Goal: Information Seeking & Learning: Find specific fact

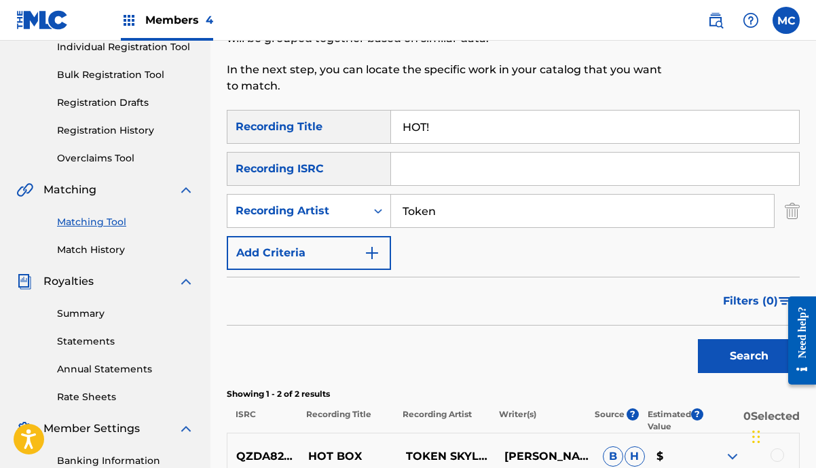
scroll to position [143, 0]
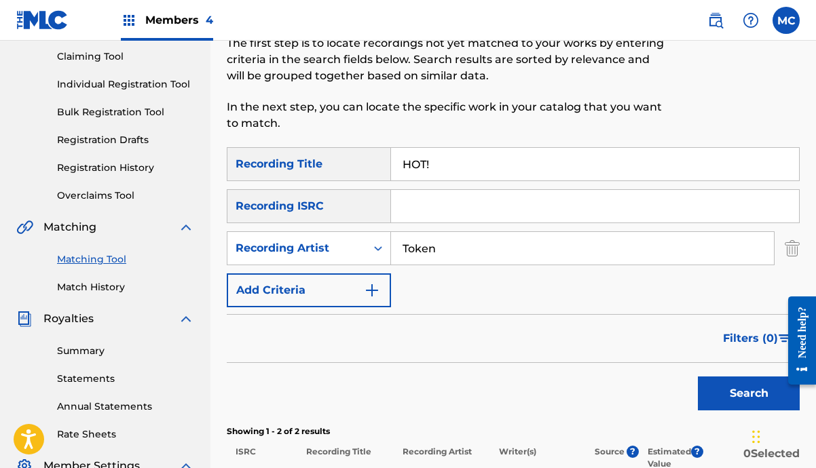
click at [449, 164] on input "HOT!" at bounding box center [595, 164] width 408 height 33
type input "HOT"
click at [737, 392] on button "Search" at bounding box center [749, 394] width 102 height 34
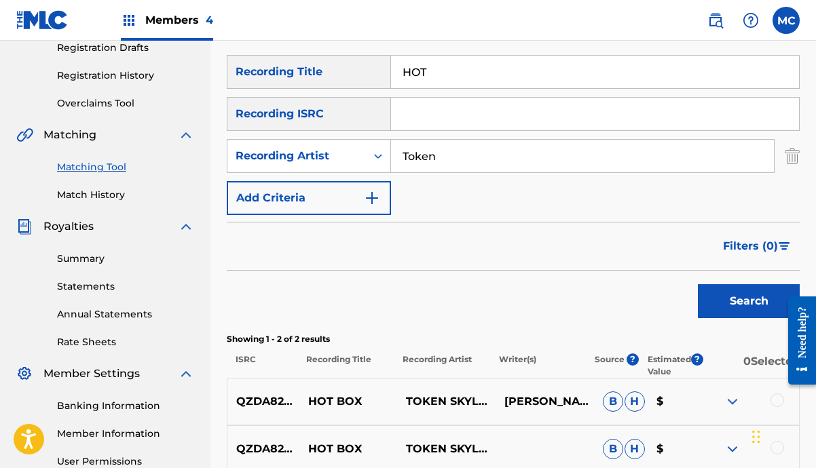
scroll to position [115, 0]
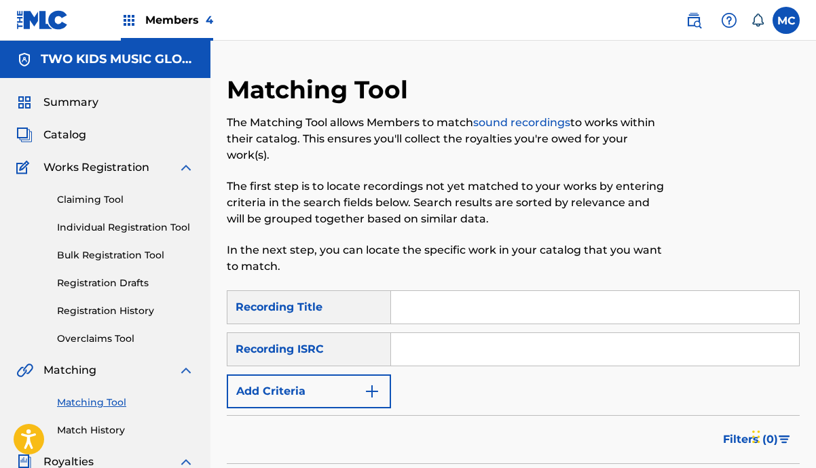
click at [408, 301] on input "Search Form" at bounding box center [595, 307] width 408 height 33
type input "Hot"
click at [314, 402] on button "Add Criteria" at bounding box center [309, 392] width 164 height 34
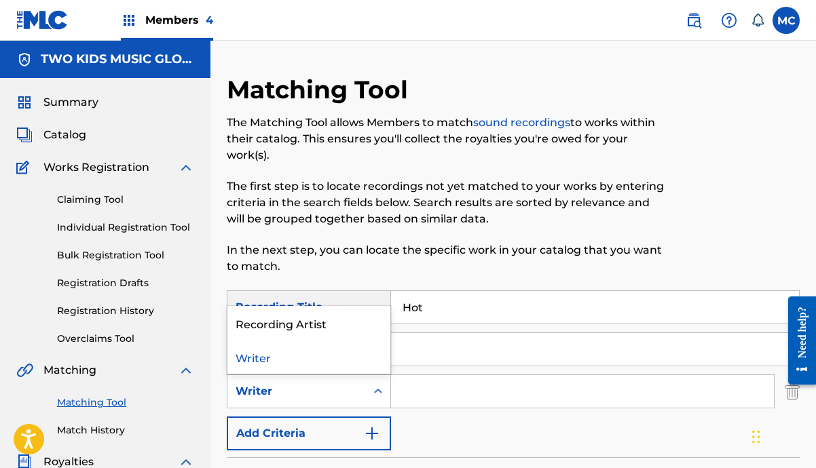
click at [325, 386] on div "Writer" at bounding box center [297, 392] width 122 height 16
click at [331, 333] on div "Recording Artist" at bounding box center [308, 323] width 163 height 34
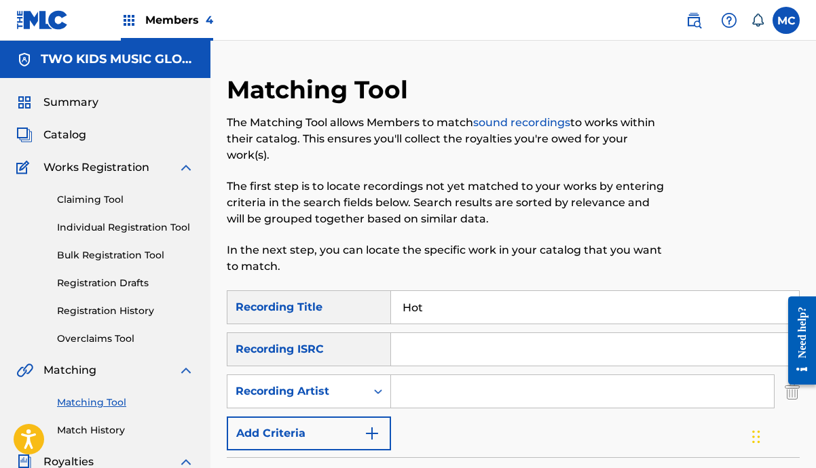
click at [434, 394] on input "Search Form" at bounding box center [582, 391] width 383 height 33
type input "Token"
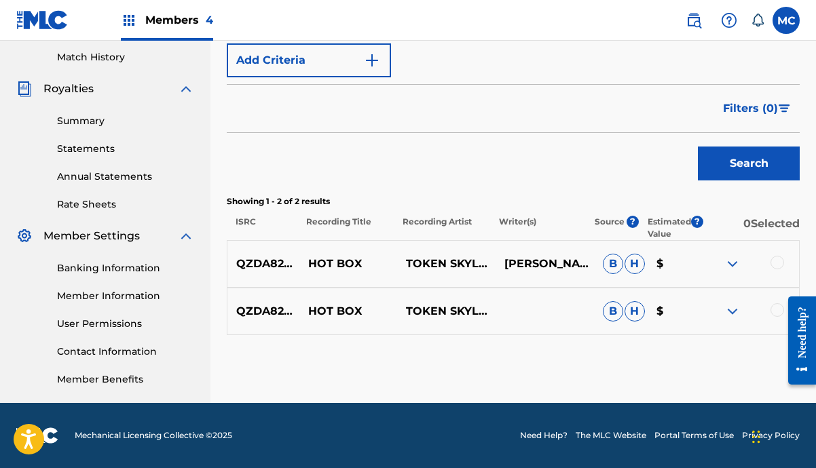
scroll to position [373, 0]
click at [734, 179] on button "Search" at bounding box center [749, 164] width 102 height 34
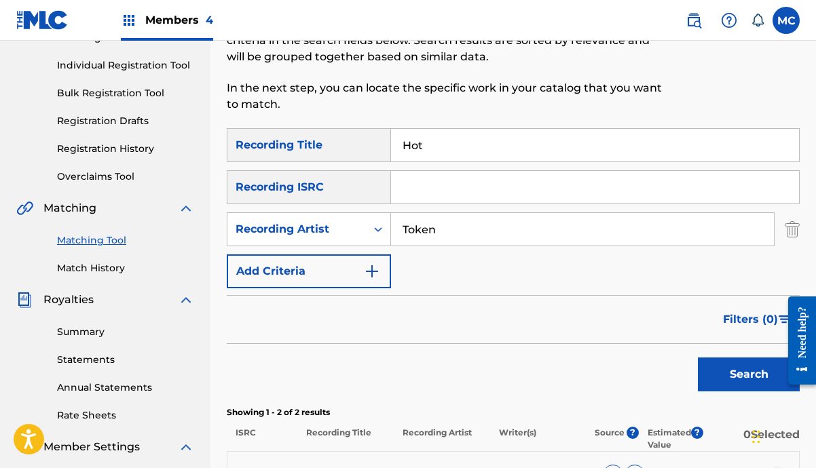
scroll to position [126, 0]
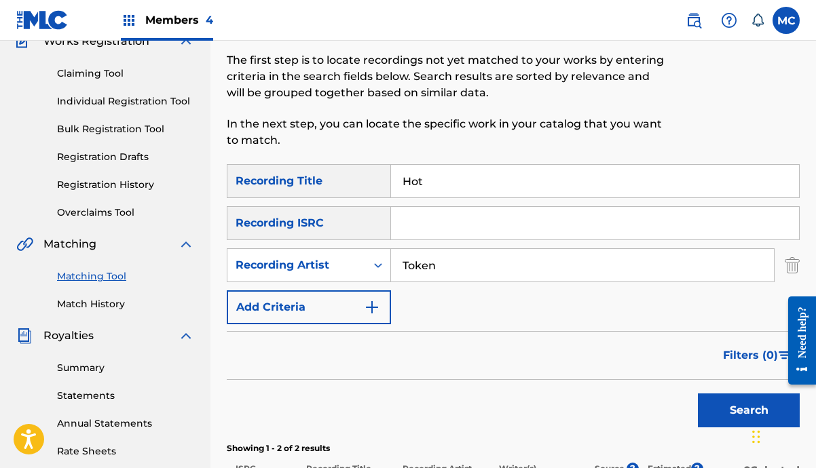
drag, startPoint x: 424, startPoint y: 172, endPoint x: 344, endPoint y: 153, distance: 81.8
click at [344, 153] on div "Matching Tool The Matching Tool allows Members to match sound recordings to wor…" at bounding box center [513, 299] width 573 height 702
click at [476, 258] on input "Token" at bounding box center [582, 265] width 383 height 33
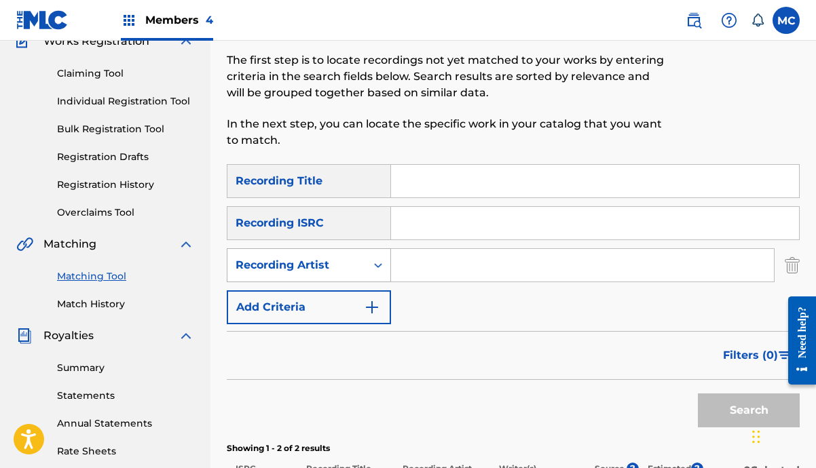
click at [355, 250] on div "Recording Artist" at bounding box center [309, 265] width 164 height 34
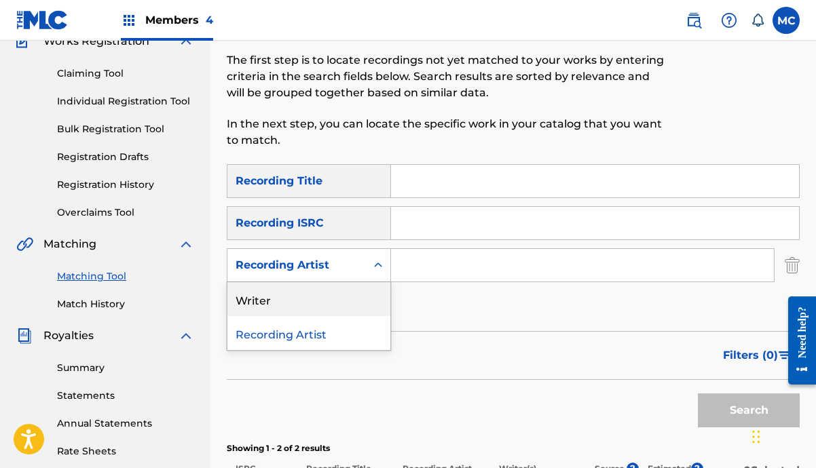
click at [361, 305] on div "Writer" at bounding box center [308, 299] width 163 height 34
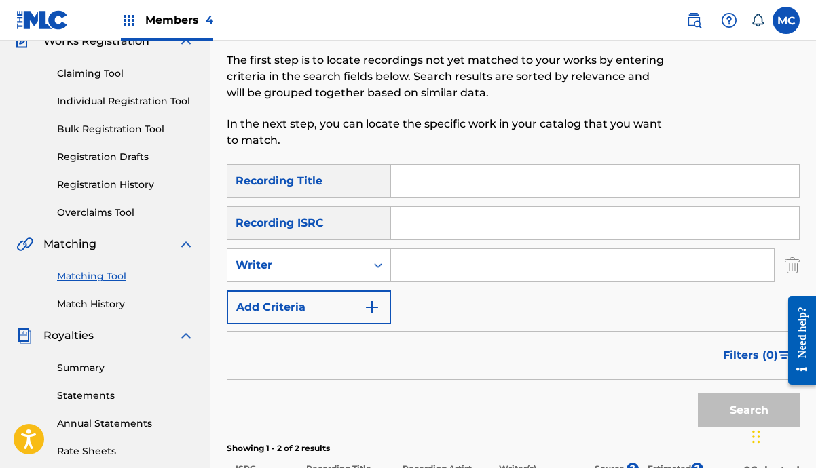
click at [447, 278] on input "Search Form" at bounding box center [582, 265] width 383 height 33
type input "l"
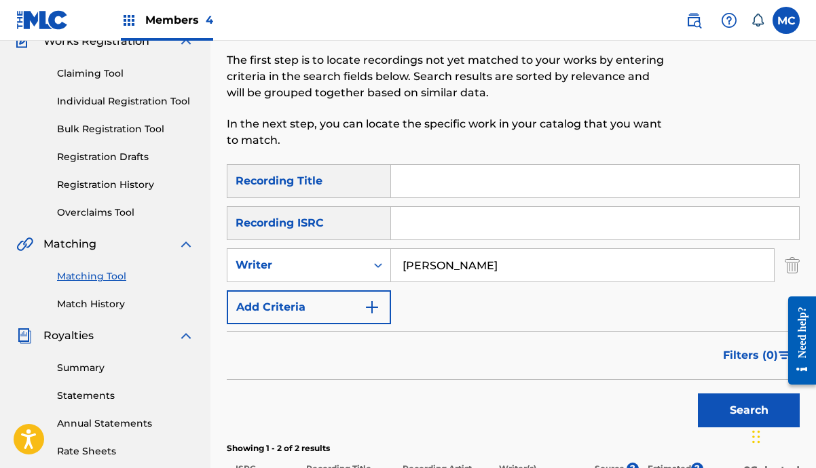
click at [749, 411] on button "Search" at bounding box center [749, 411] width 102 height 34
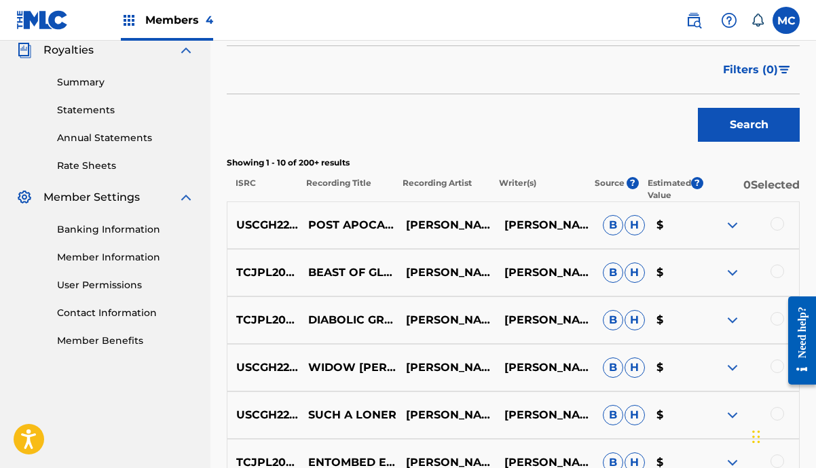
scroll to position [449, 0]
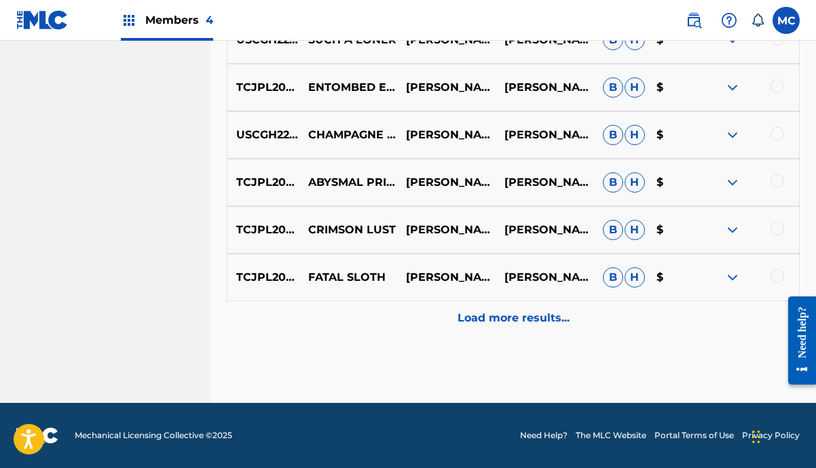
click at [530, 322] on p "Load more results..." at bounding box center [514, 318] width 112 height 16
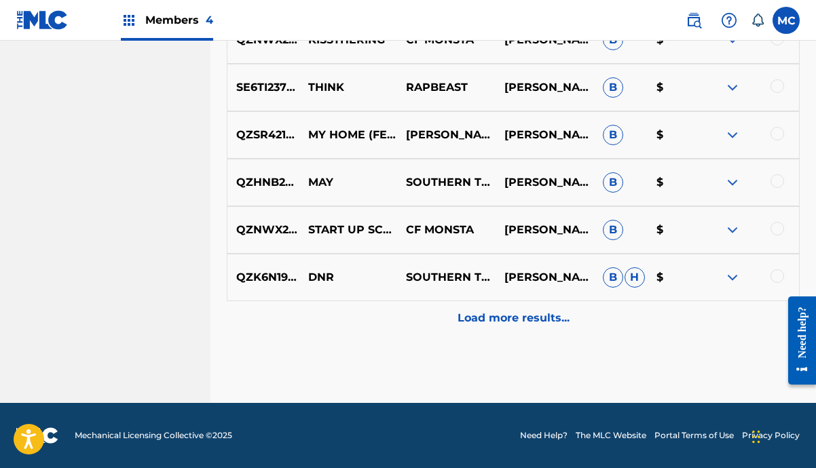
scroll to position [1263, 0]
click at [731, 137] on img at bounding box center [732, 135] width 16 height 16
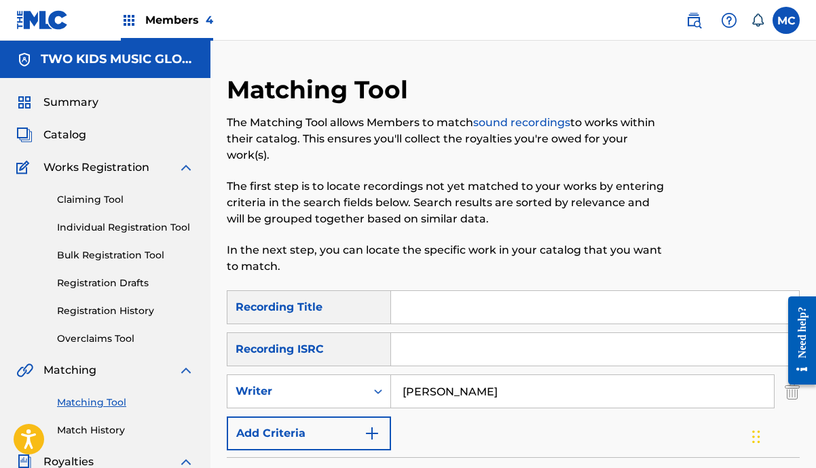
scroll to position [0, 0]
click at [404, 394] on input "clayman" at bounding box center [582, 391] width 383 height 33
type input "Maxwell clayman"
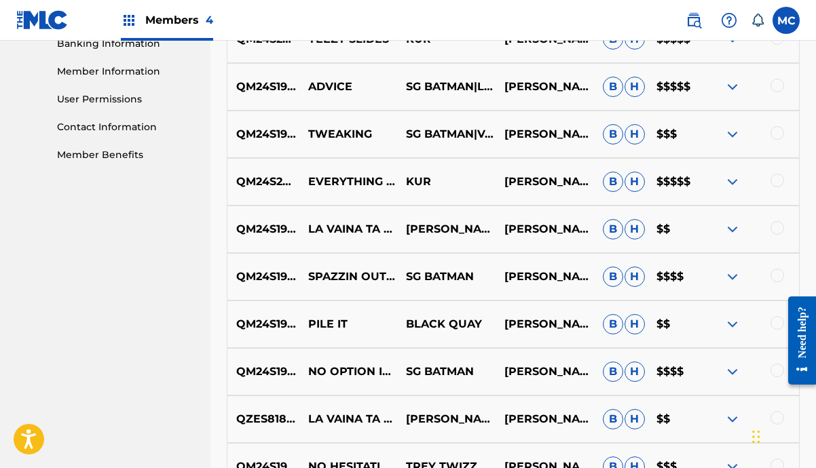
scroll to position [599, 0]
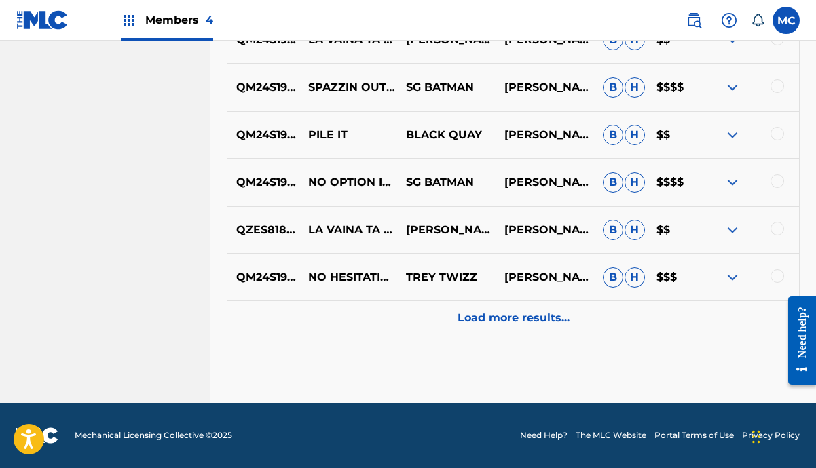
click at [561, 319] on p "Load more results..." at bounding box center [514, 318] width 112 height 16
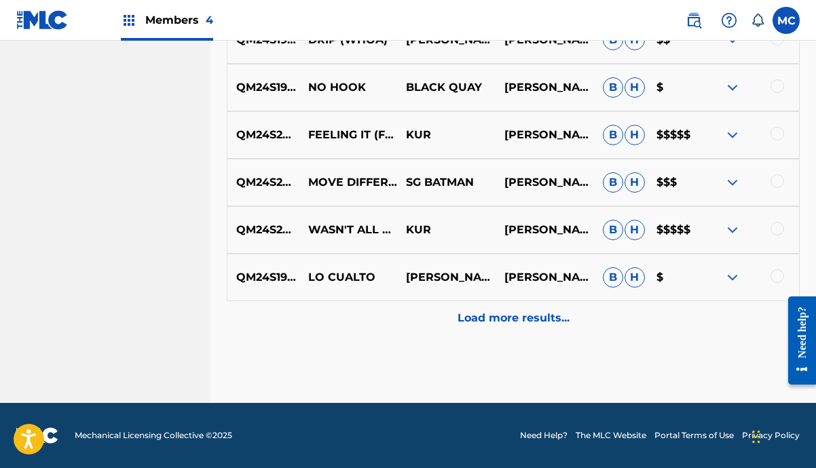
scroll to position [1263, 0]
click at [731, 279] on img at bounding box center [732, 277] width 16 height 16
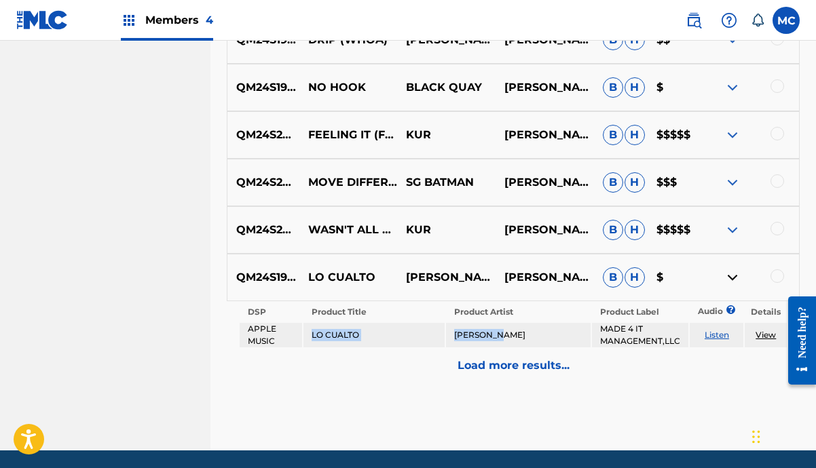
drag, startPoint x: 523, startPoint y: 337, endPoint x: 308, endPoint y: 330, distance: 214.6
click at [308, 330] on tr "APPLE MUSIC LO CUALTO SEPÚLVEDA MADE 4 IT MANAGEMENT,LLC Listen View" at bounding box center [513, 335] width 547 height 24
copy tr "LO CUALTO SEPÚLVEDA"
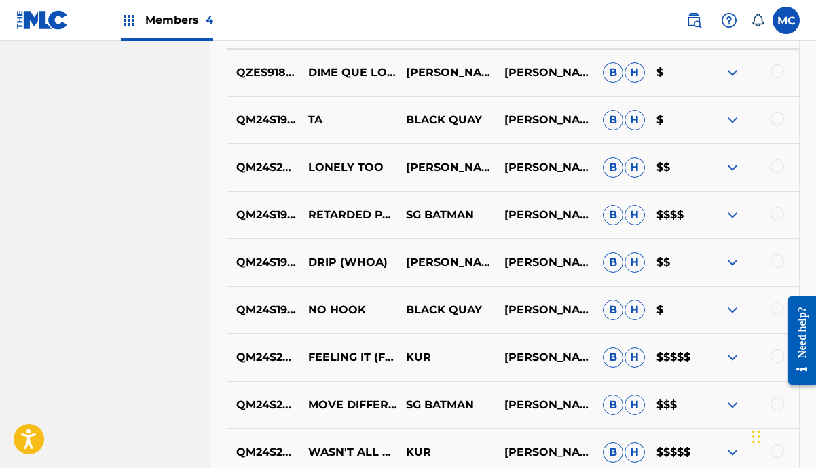
scroll to position [1033, 0]
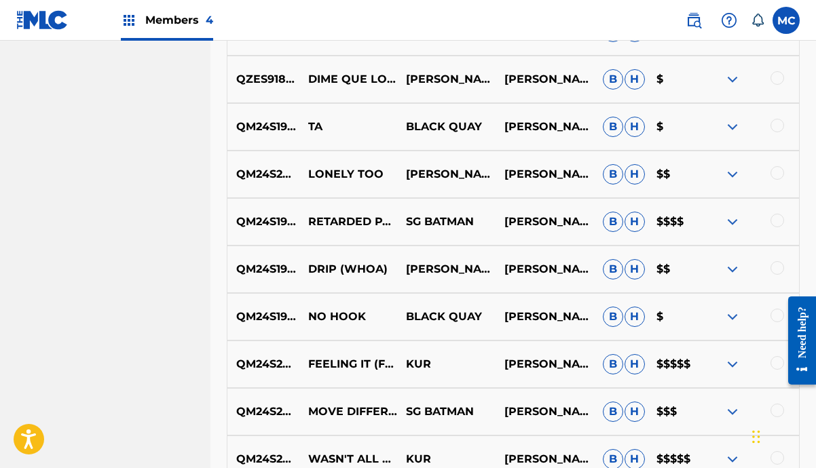
click at [731, 223] on img at bounding box center [732, 222] width 16 height 16
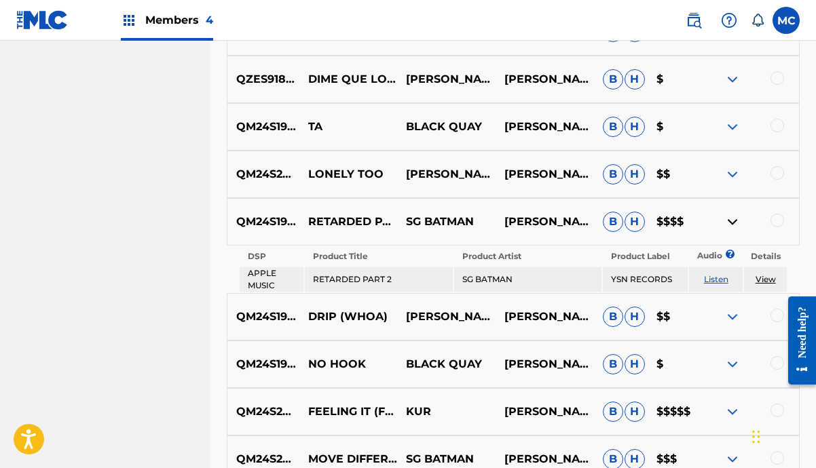
click at [731, 223] on img at bounding box center [732, 222] width 16 height 16
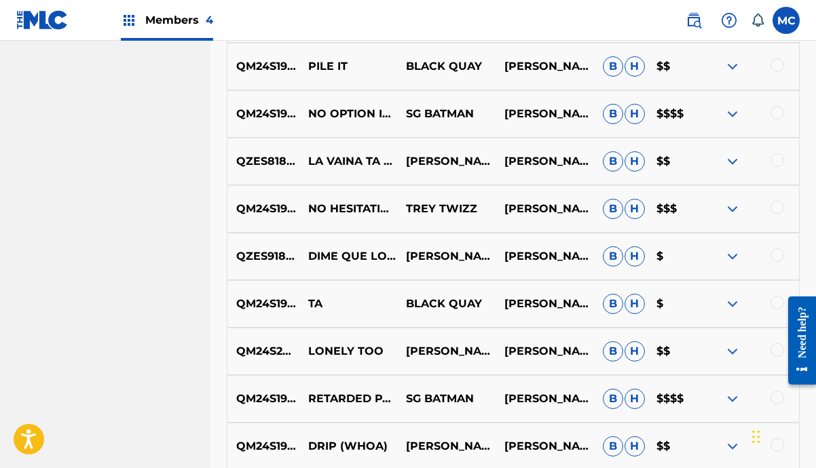
scroll to position [855, 0]
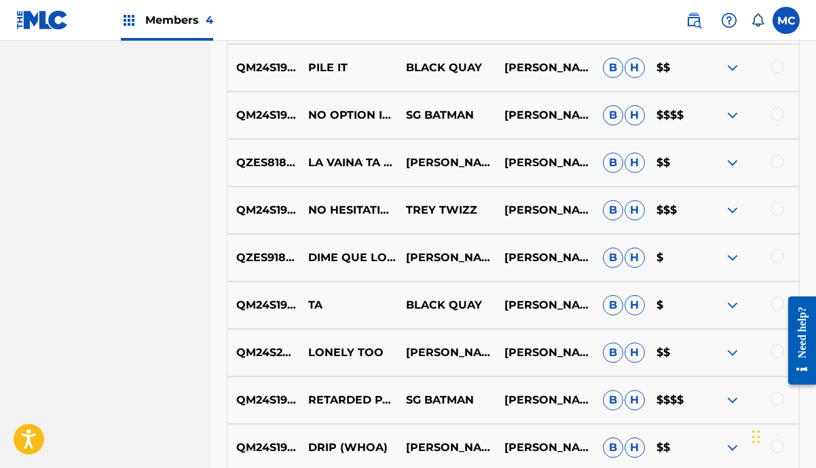
click at [731, 211] on img at bounding box center [732, 210] width 16 height 16
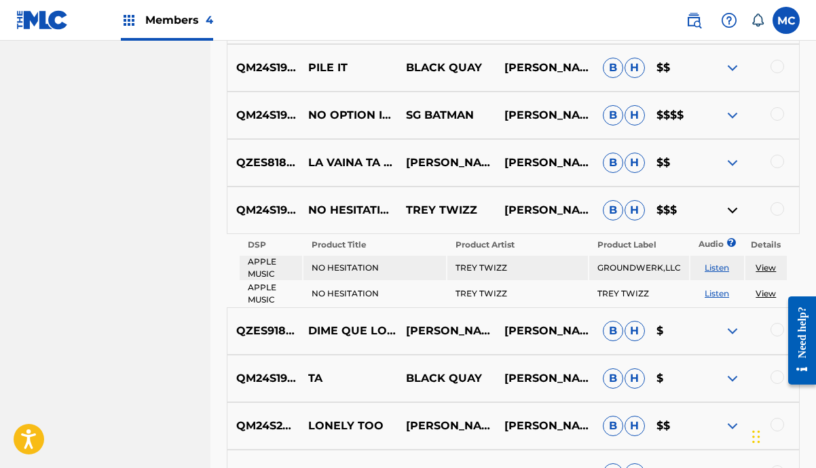
click at [731, 211] on img at bounding box center [732, 210] width 16 height 16
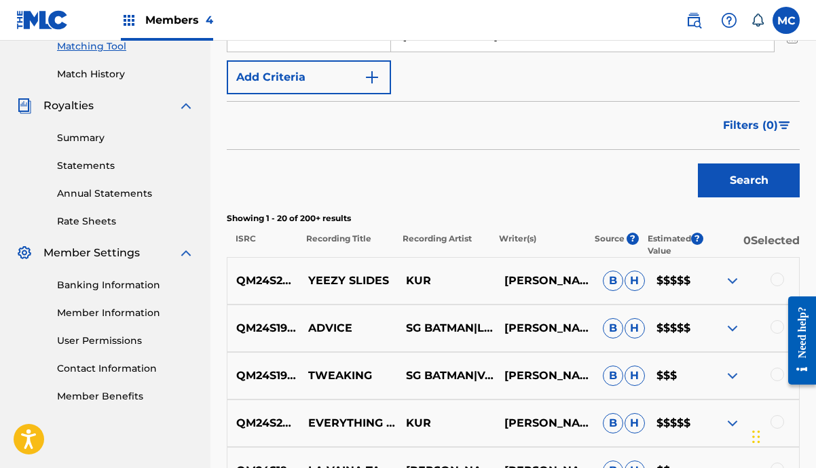
scroll to position [356, 0]
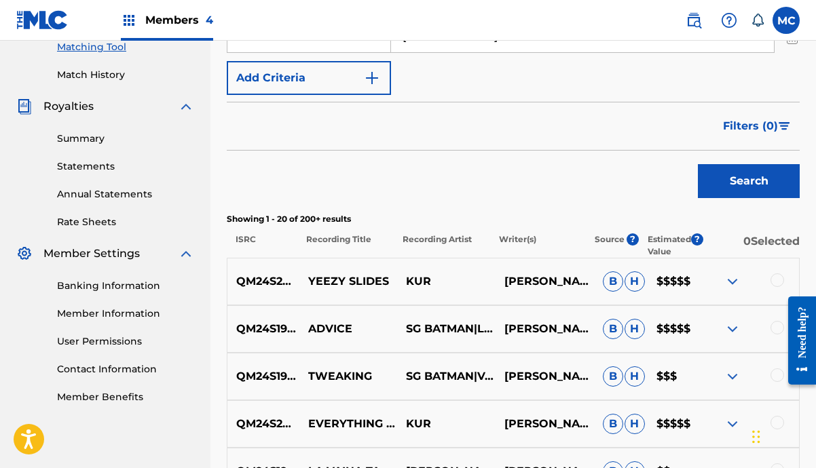
click at [736, 282] on img at bounding box center [732, 282] width 16 height 16
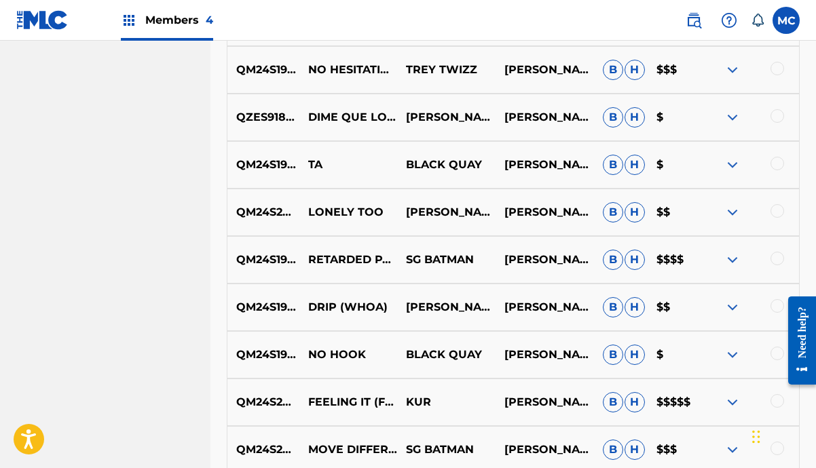
scroll to position [1044, 0]
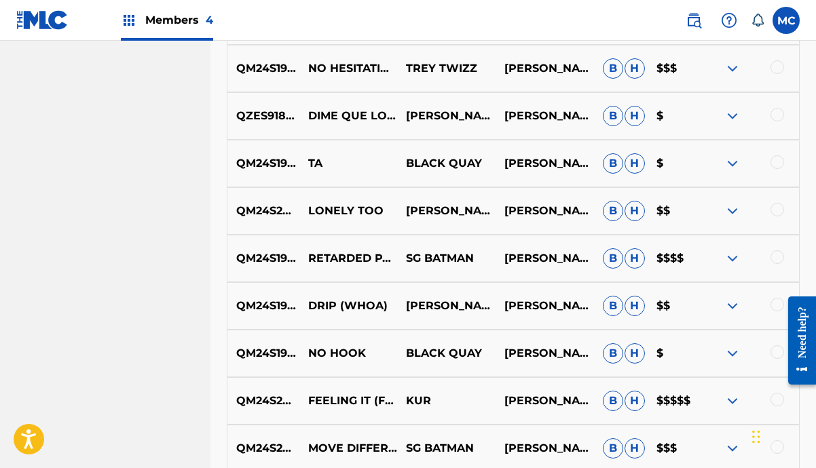
click at [735, 257] on img at bounding box center [732, 258] width 16 height 16
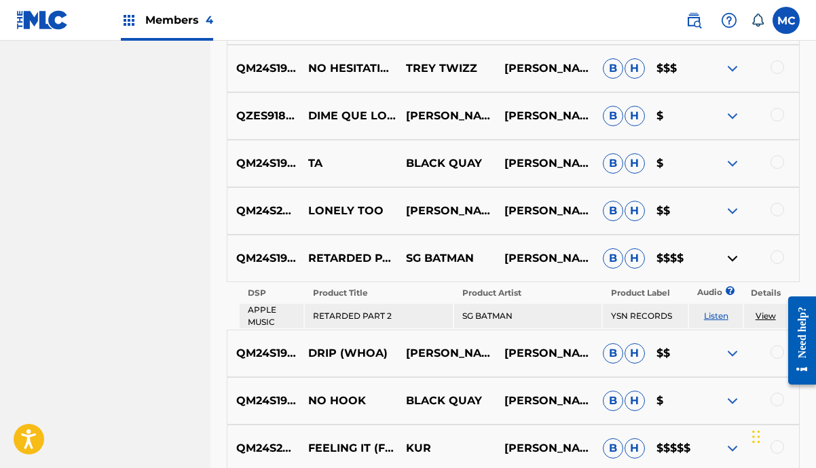
click at [735, 257] on img at bounding box center [732, 258] width 16 height 16
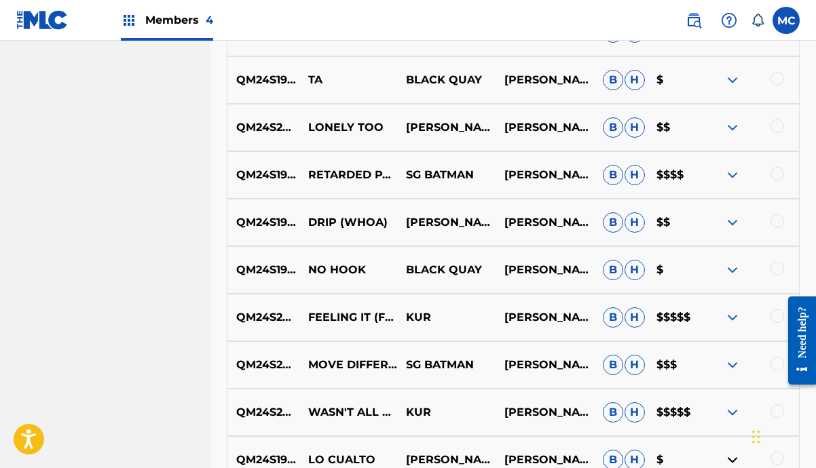
scroll to position [1156, 0]
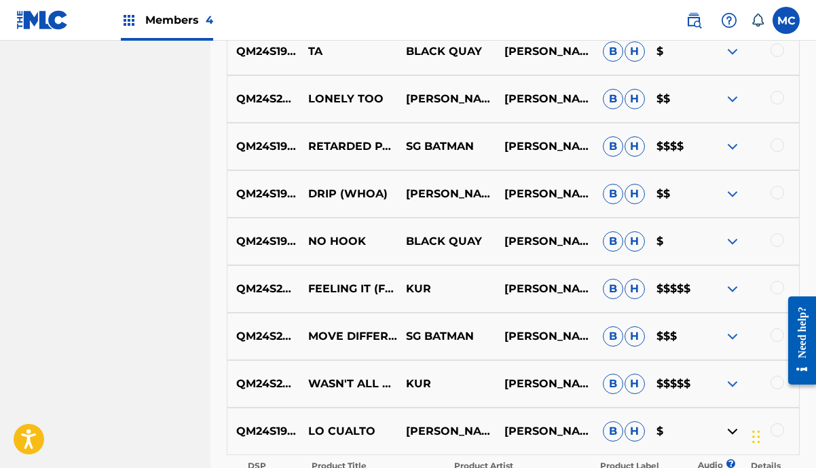
click at [734, 288] on img at bounding box center [732, 289] width 16 height 16
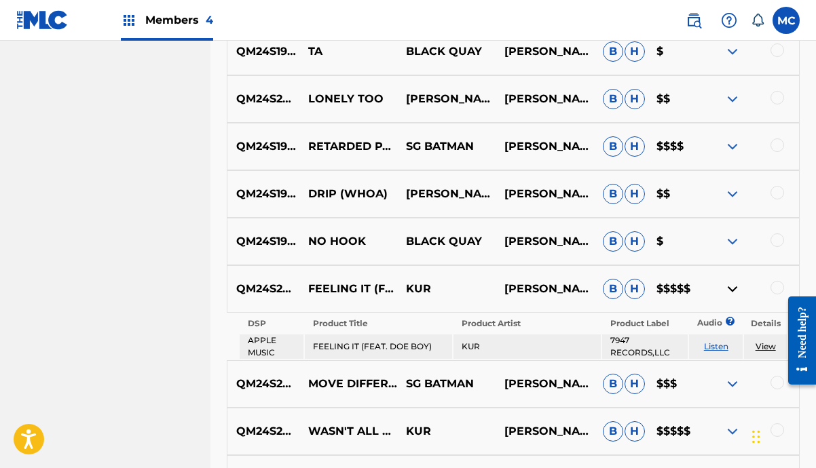
click at [734, 288] on img at bounding box center [732, 289] width 16 height 16
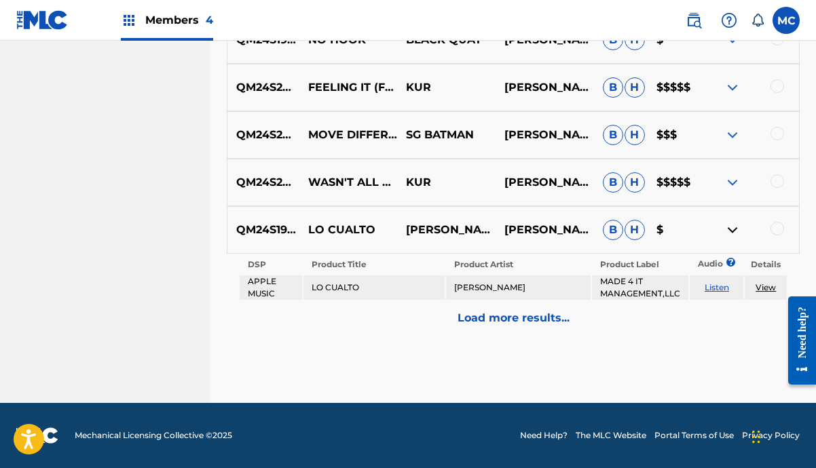
click at [553, 326] on div "Load more results..." at bounding box center [513, 318] width 573 height 34
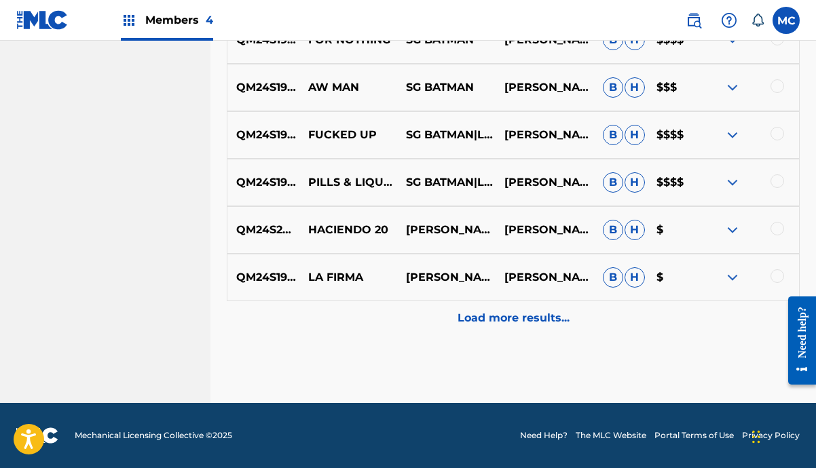
click at [542, 324] on p "Load more results..." at bounding box center [514, 318] width 112 height 16
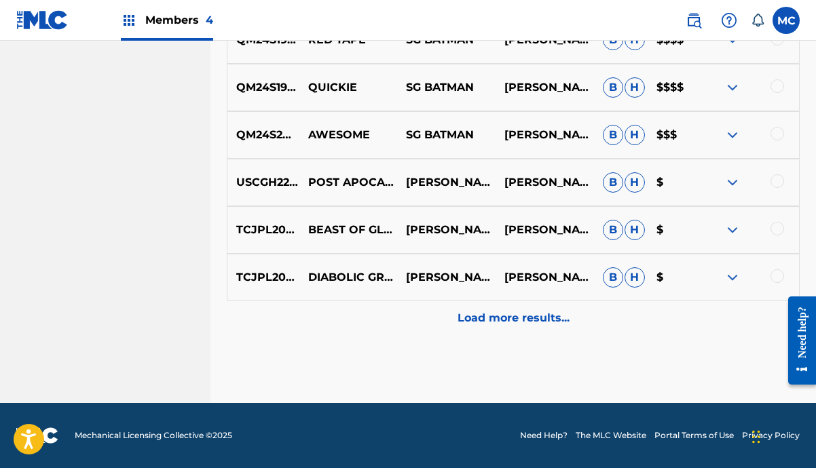
click at [542, 324] on p "Load more results..." at bounding box center [514, 318] width 112 height 16
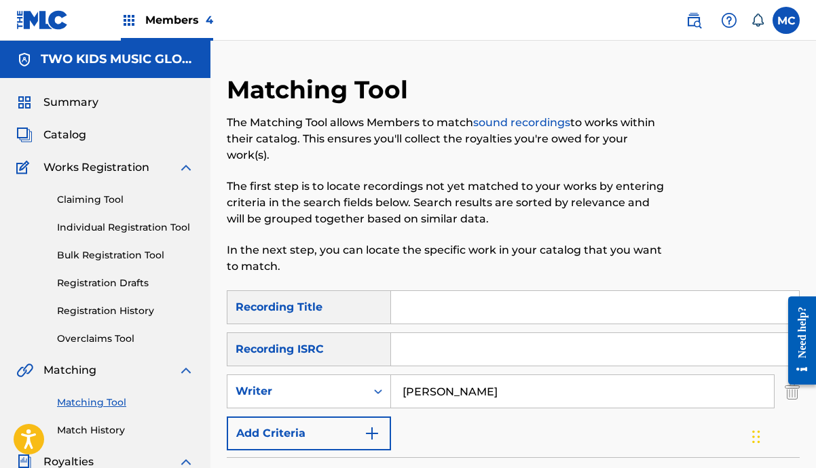
scroll to position [0, 0]
click at [697, 20] on img at bounding box center [694, 20] width 16 height 16
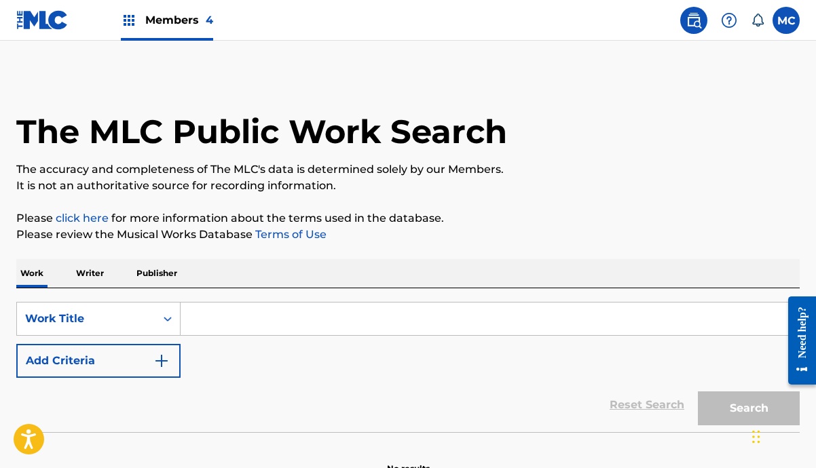
click at [363, 301] on div "SearchWithCriteriacc4fb299-007b-4729-a82a-59dfe02d64fa Work Title Add Criteria …" at bounding box center [407, 360] width 783 height 144
click at [363, 316] on input "Search Form" at bounding box center [490, 319] width 618 height 33
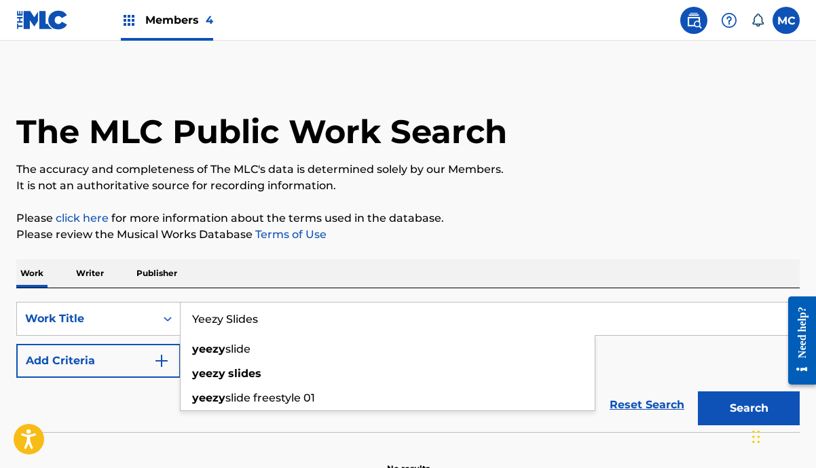
type input "Yeezy Slides"
click at [749, 409] on button "Search" at bounding box center [749, 409] width 102 height 34
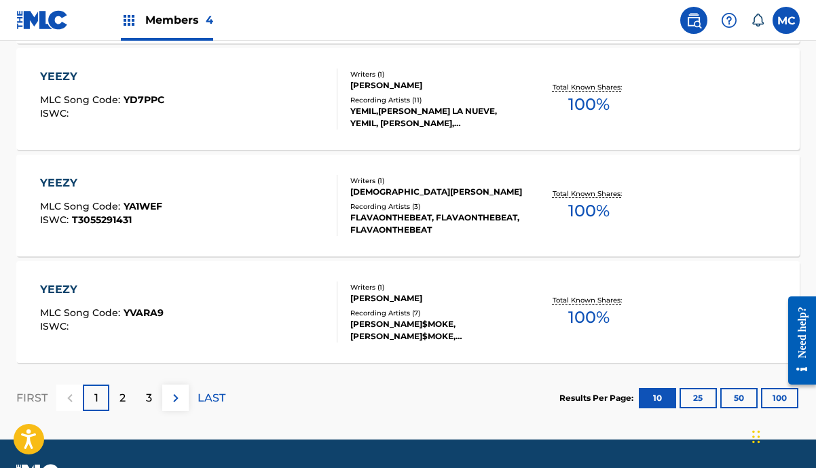
scroll to position [1172, 0]
